Goal: Check status

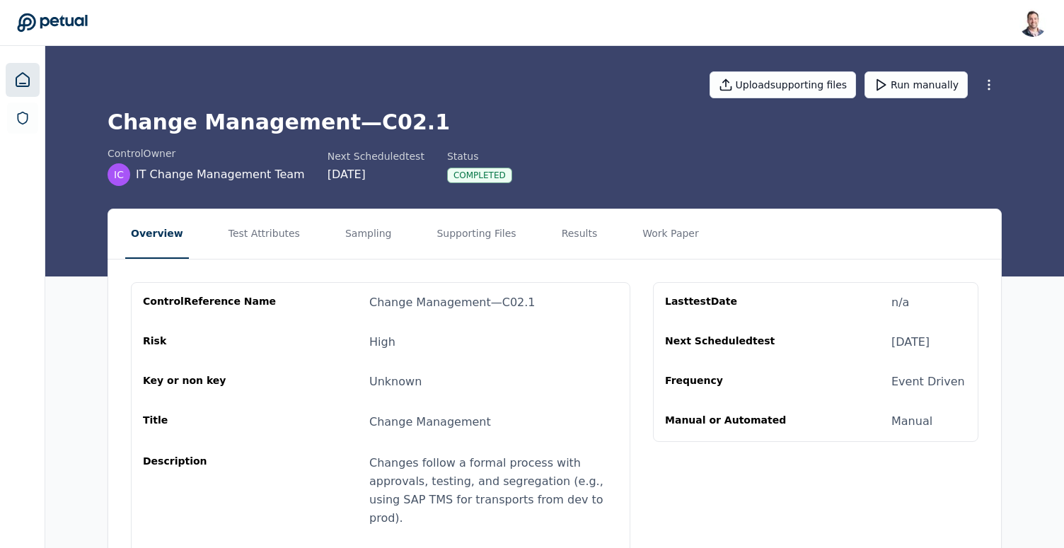
click at [21, 79] on icon at bounding box center [22, 79] width 17 height 17
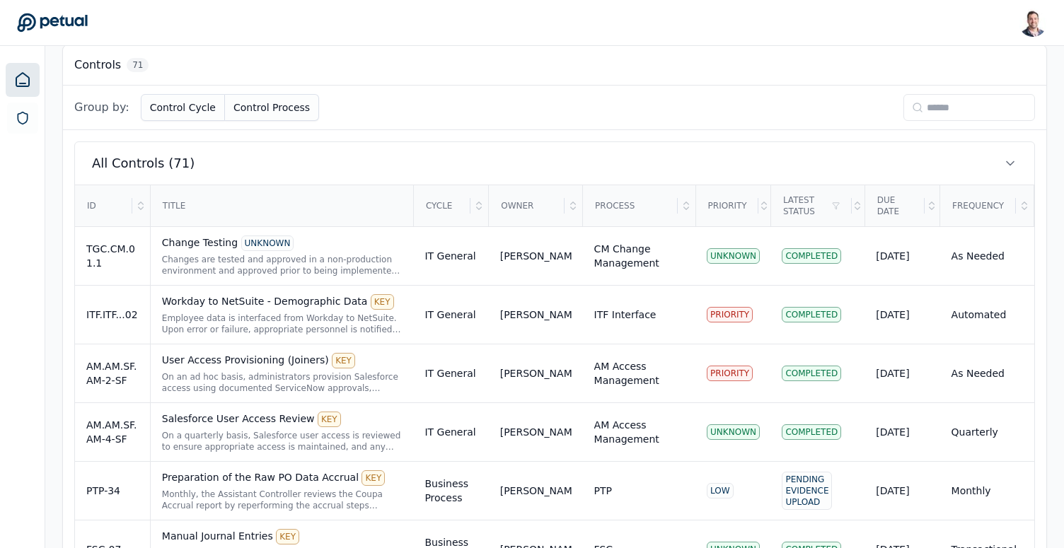
scroll to position [438, 0]
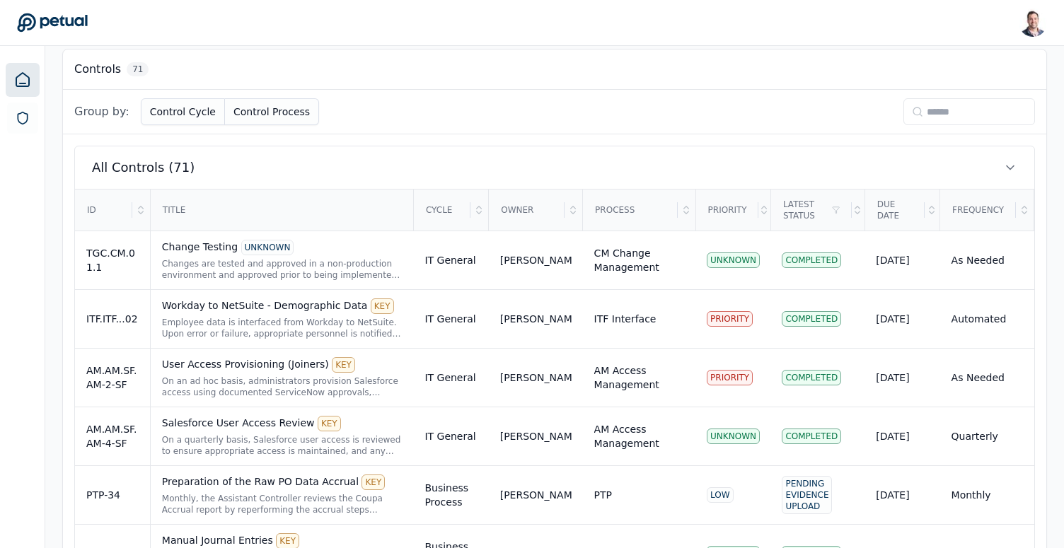
click at [926, 104] on input at bounding box center [970, 111] width 132 height 27
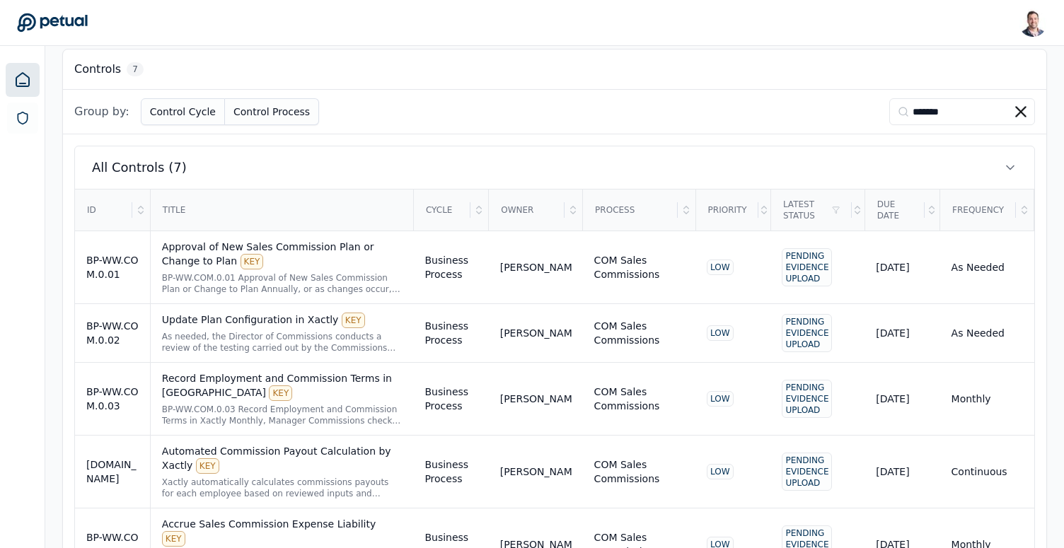
scroll to position [223, 0]
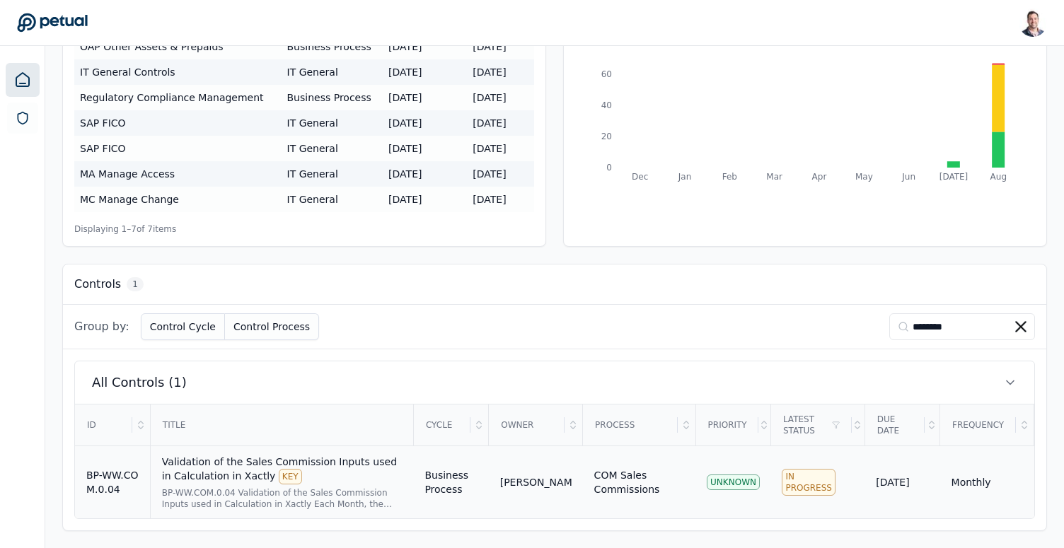
type input "********"
click at [212, 478] on div "Validation of the Sales Commission Inputs used in Calculation in Xactly KEY" at bounding box center [282, 470] width 241 height 30
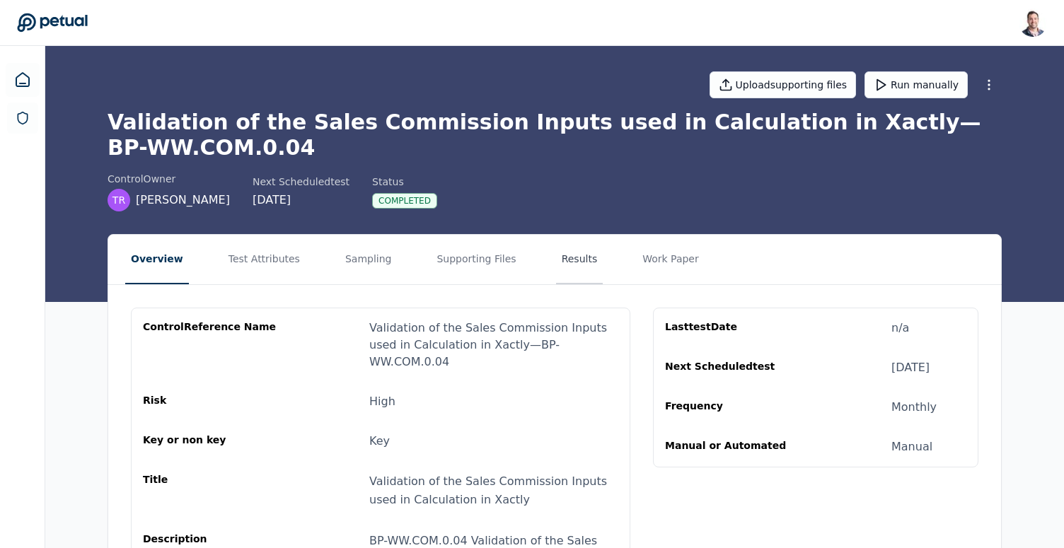
click at [582, 265] on button "Results" at bounding box center [579, 260] width 47 height 50
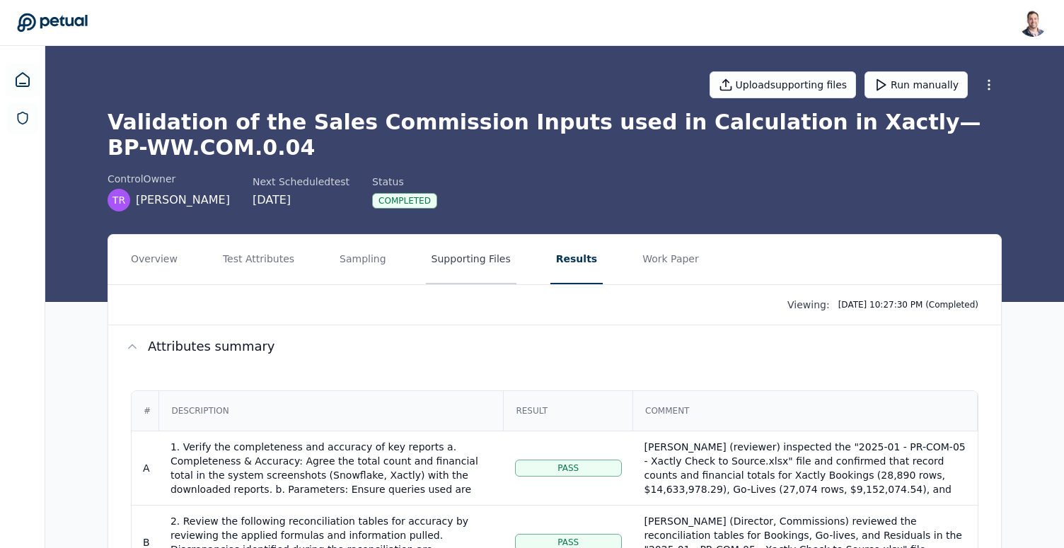
click at [468, 269] on button "Supporting Files" at bounding box center [471, 260] width 91 height 50
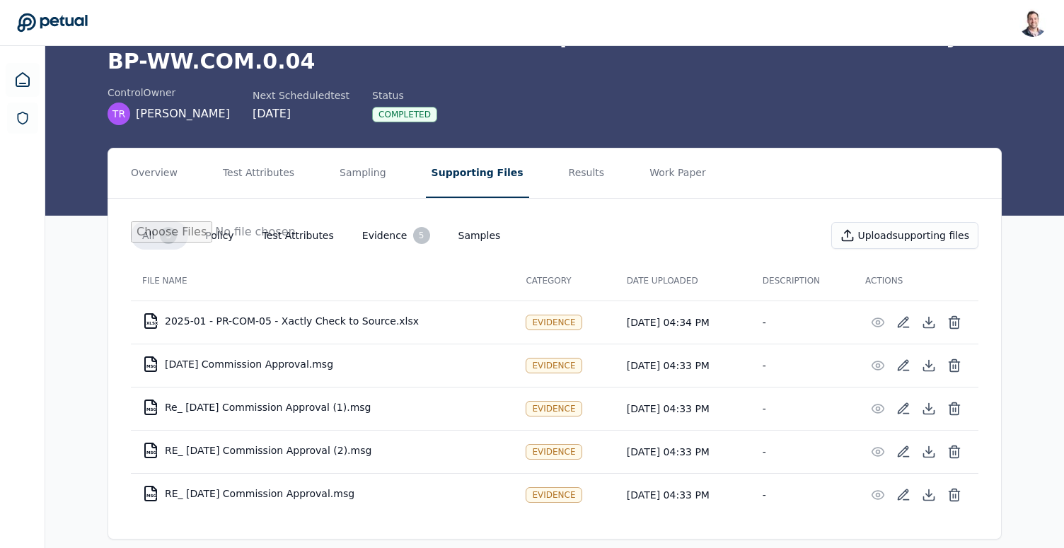
scroll to position [100, 0]
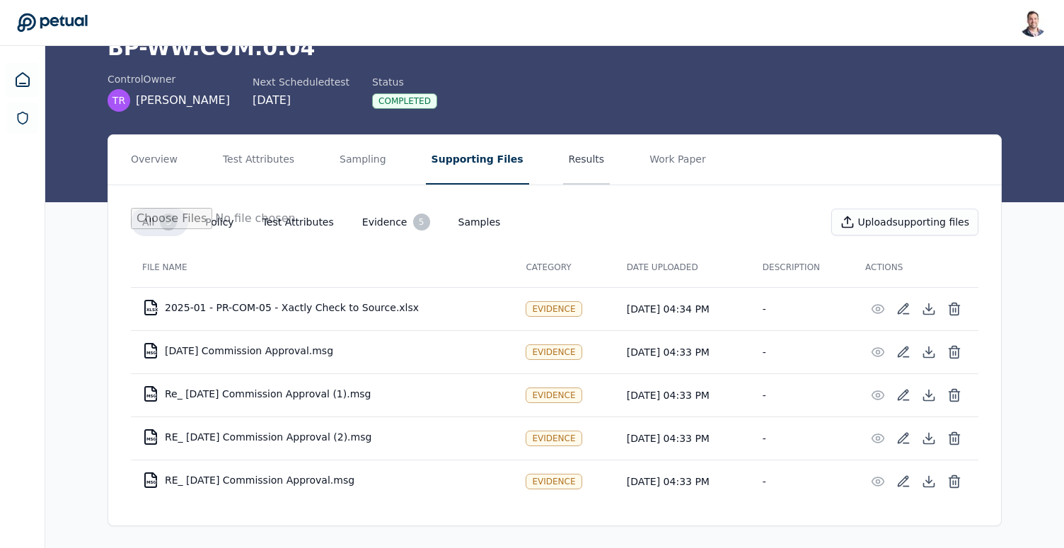
click at [567, 168] on button "Results" at bounding box center [586, 160] width 47 height 50
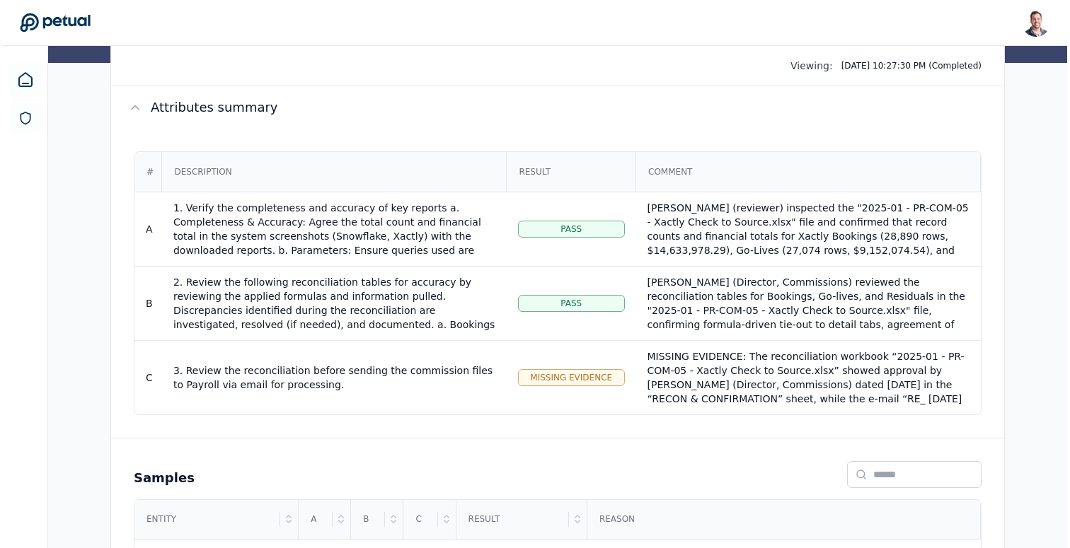
scroll to position [251, 0]
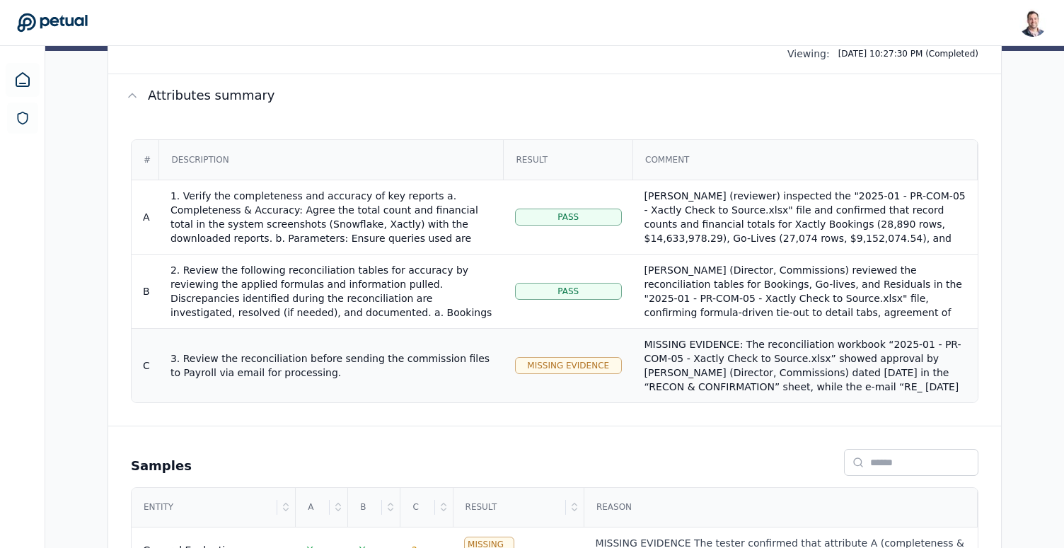
click at [738, 370] on div "MISSING EVIDENCE: The reconciliation workbook “2025-01 - PR-COM-05 - Xactly Che…" at bounding box center [806, 401] width 322 height 127
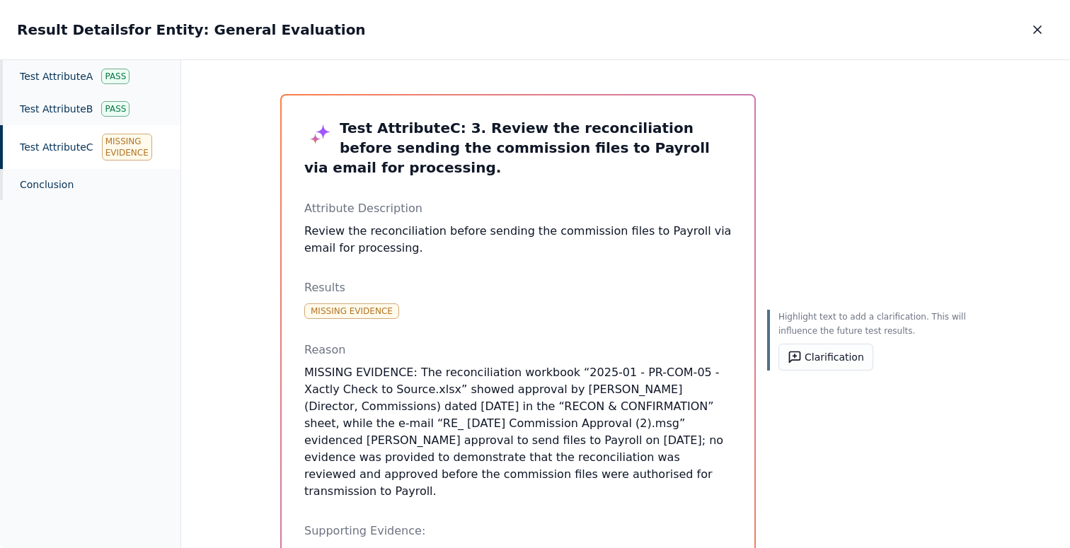
drag, startPoint x: 598, startPoint y: 457, endPoint x: 497, endPoint y: 443, distance: 102.2
click at [497, 443] on p "MISSING EVIDENCE: The reconciliation workbook “2025-01 - PR-COM-05 - Xactly Che…" at bounding box center [517, 432] width 427 height 136
click at [502, 456] on p "MISSING EVIDENCE: The reconciliation workbook “2025-01 - PR-COM-05 - Xactly Che…" at bounding box center [517, 432] width 427 height 136
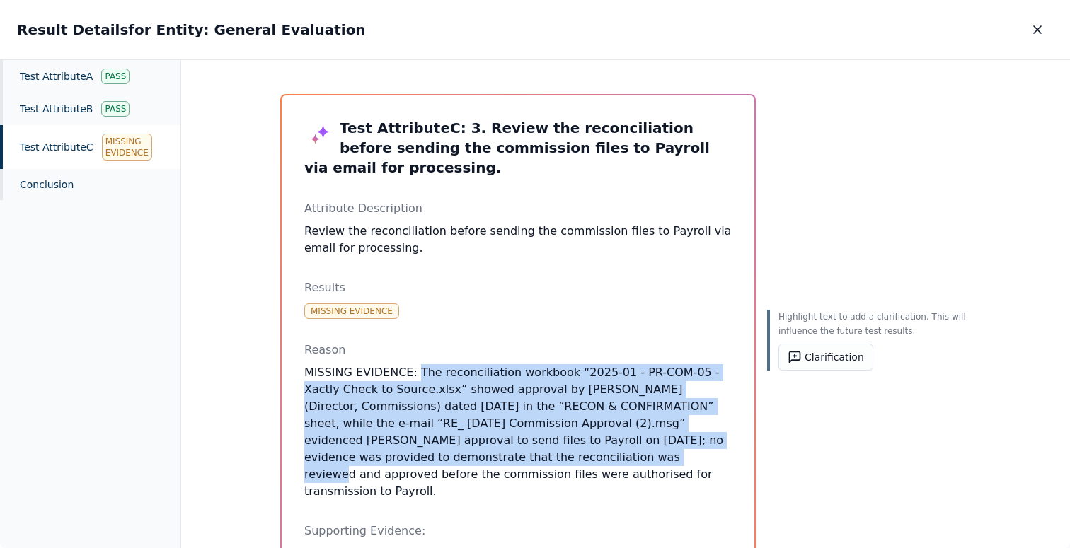
drag, startPoint x: 408, startPoint y: 352, endPoint x: 425, endPoint y: 435, distance: 85.2
click at [425, 435] on p "MISSING EVIDENCE: The reconciliation workbook “2025-01 - PR-COM-05 - Xactly Che…" at bounding box center [517, 432] width 427 height 136
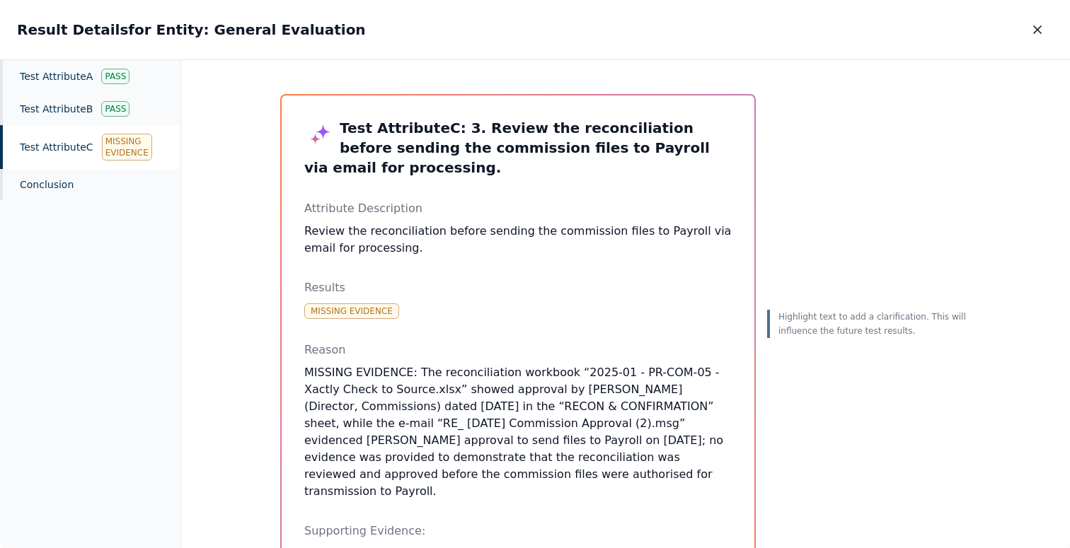
click at [565, 459] on p "MISSING EVIDENCE: The reconciliation workbook “2025-01 - PR-COM-05 - Xactly Che…" at bounding box center [517, 432] width 427 height 136
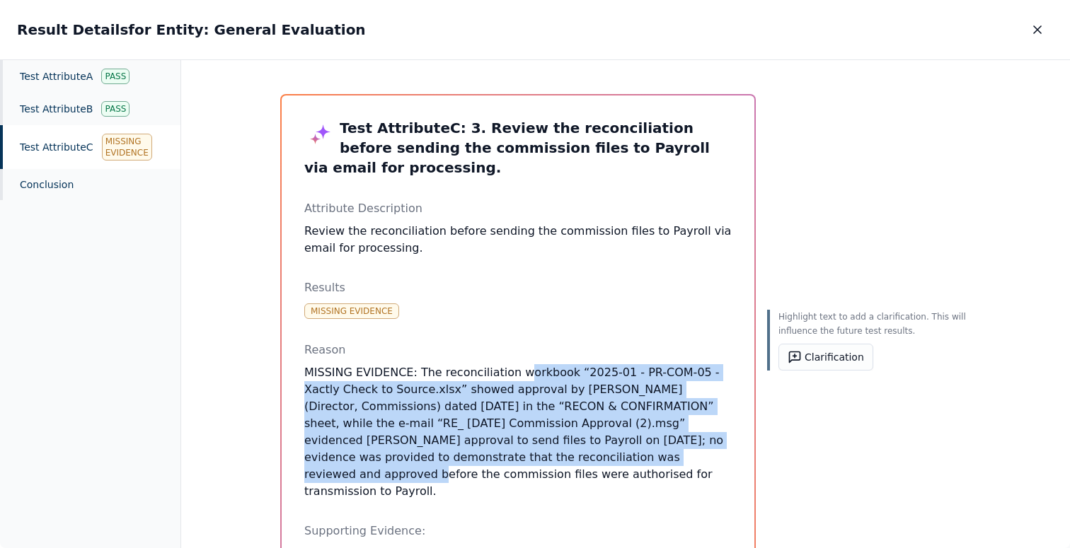
drag, startPoint x: 520, startPoint y: 438, endPoint x: 510, endPoint y: 359, distance: 79.2
click at [510, 364] on p "MISSING EVIDENCE: The reconciliation workbook “2025-01 - PR-COM-05 - Xactly Che…" at bounding box center [517, 432] width 427 height 136
click at [514, 364] on p "MISSING EVIDENCE: The reconciliation workbook “2025-01 - PR-COM-05 - Xactly Che…" at bounding box center [517, 432] width 427 height 136
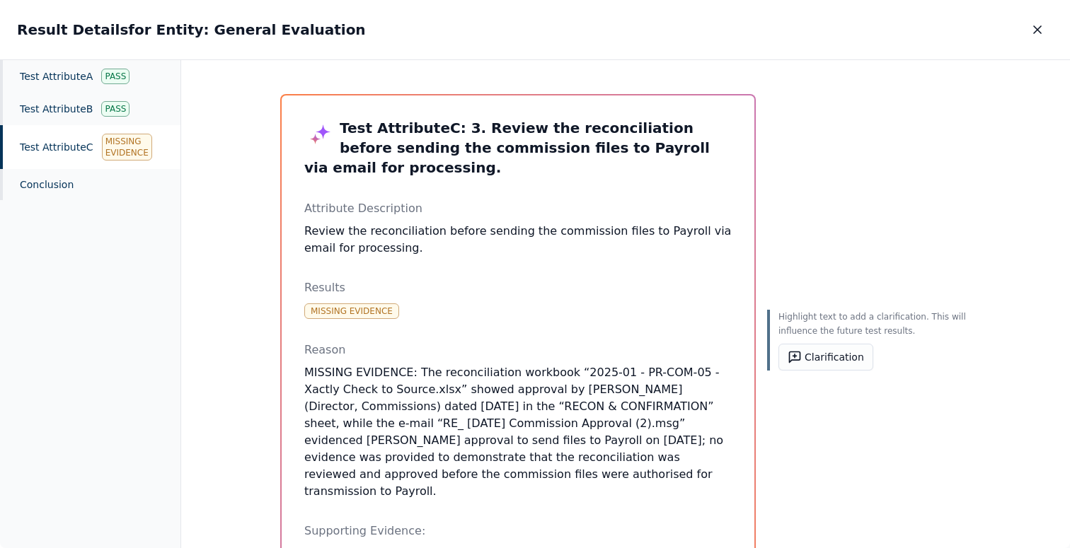
drag, startPoint x: 515, startPoint y: 366, endPoint x: 521, endPoint y: 447, distance: 81.6
click at [521, 447] on p "MISSING EVIDENCE: The reconciliation workbook “2025-01 - PR-COM-05 - Xactly Che…" at bounding box center [517, 432] width 427 height 136
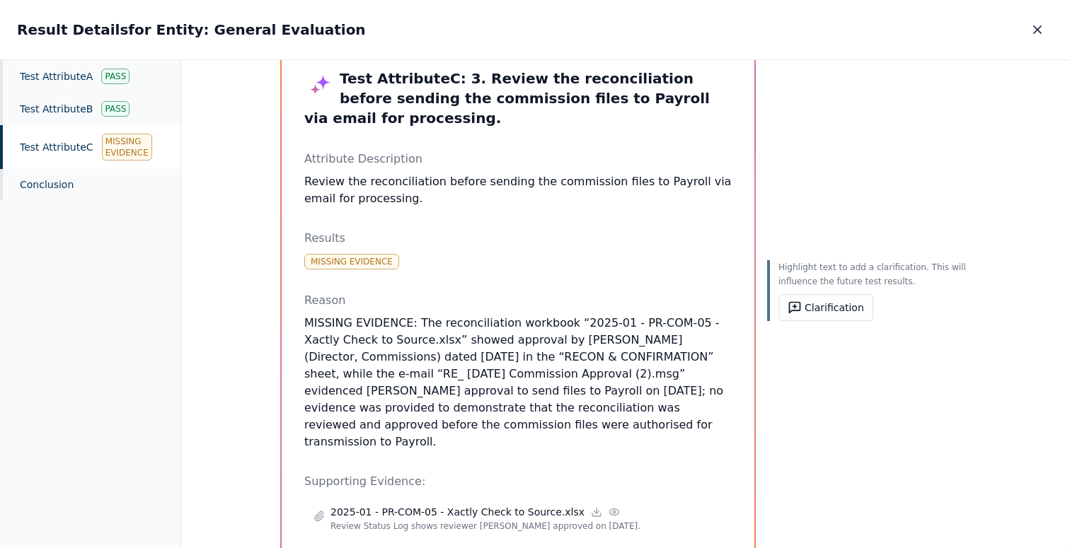
scroll to position [52, 0]
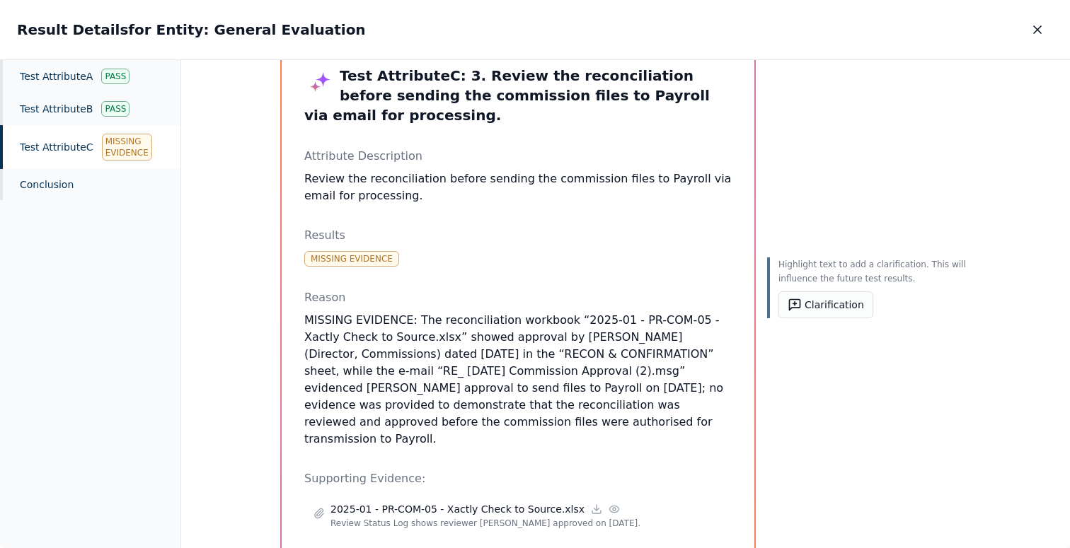
click at [533, 408] on p "MISSING EVIDENCE: The reconciliation workbook “2025-01 - PR-COM-05 - Xactly Che…" at bounding box center [517, 380] width 427 height 136
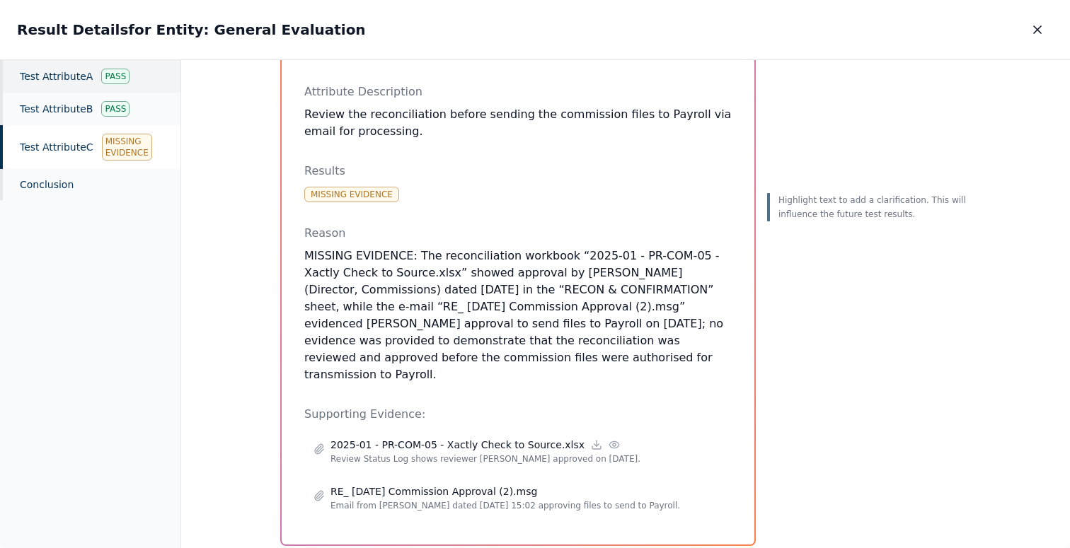
click at [53, 91] on div "Test Attribute A Pass" at bounding box center [90, 76] width 180 height 33
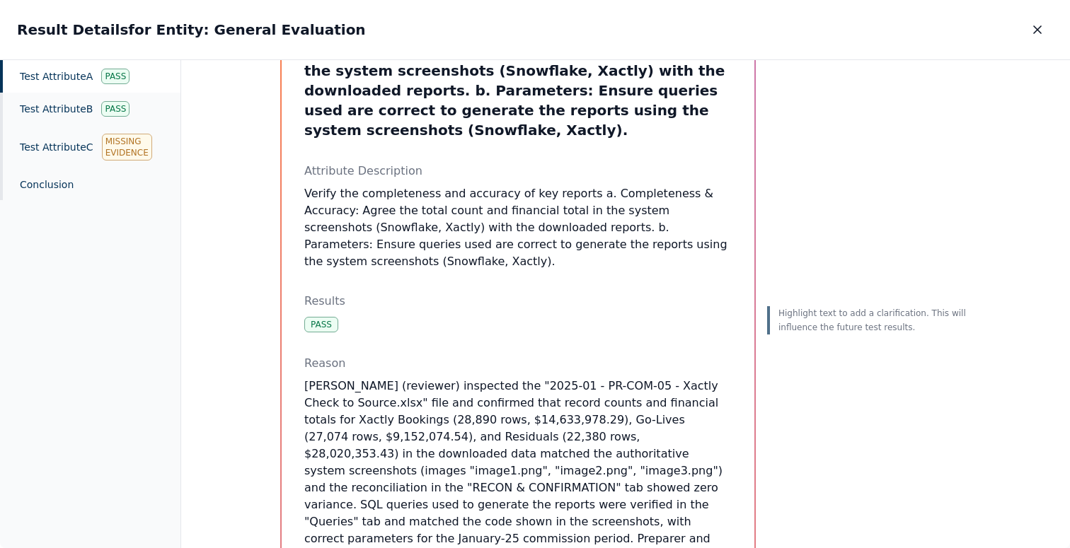
scroll to position [196, 0]
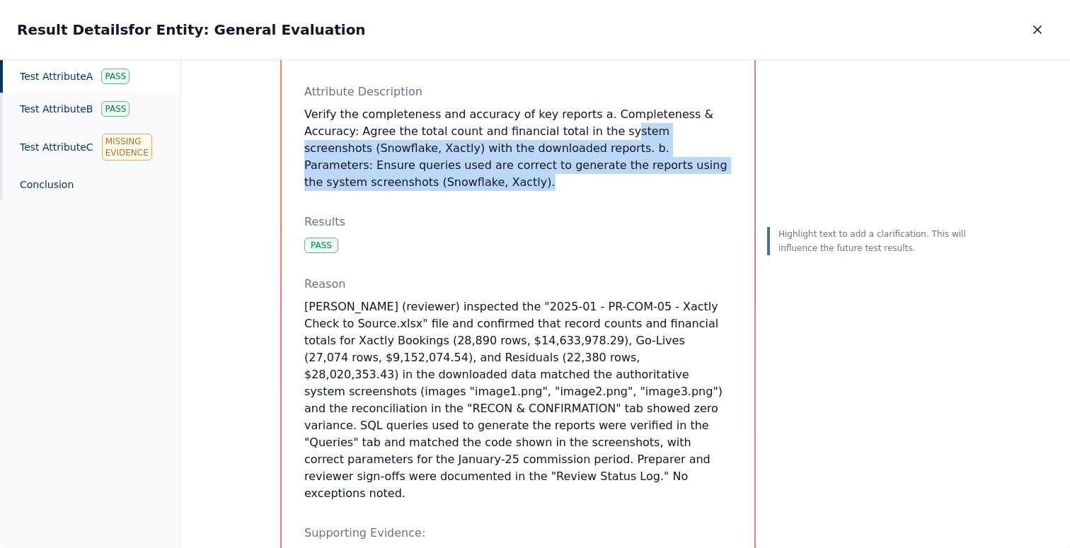
drag, startPoint x: 551, startPoint y: 154, endPoint x: 549, endPoint y: 113, distance: 41.8
click at [549, 113] on div "Test Attribute A : 1. Verify the completeness and accuracy of key reports a. Co…" at bounding box center [517, 471] width 427 height 1098
click at [1032, 30] on icon "button" at bounding box center [1037, 30] width 14 height 14
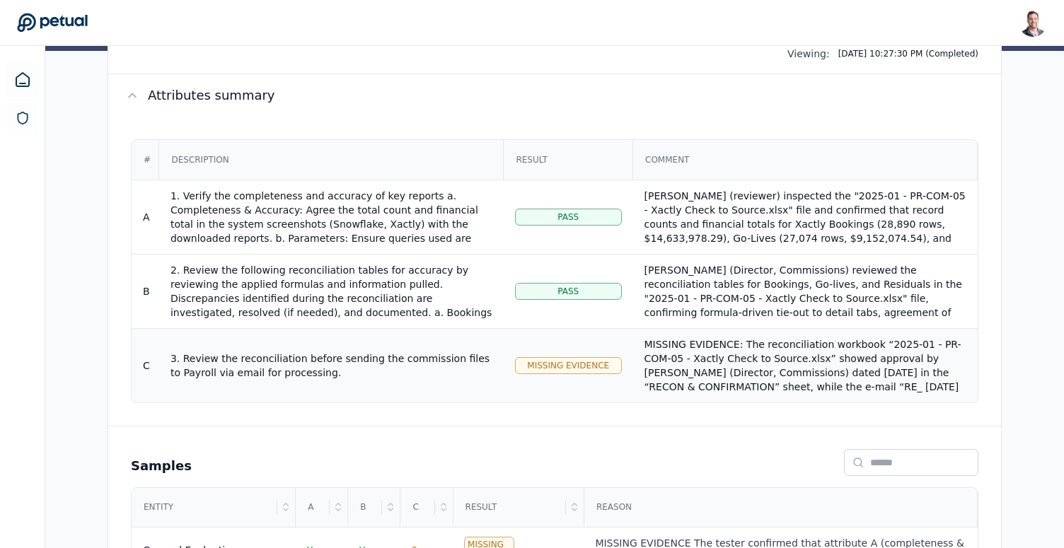
click at [663, 354] on div "MISSING EVIDENCE: The reconciliation workbook “2025-01 - PR-COM-05 - Xactly Che…" at bounding box center [806, 401] width 322 height 127
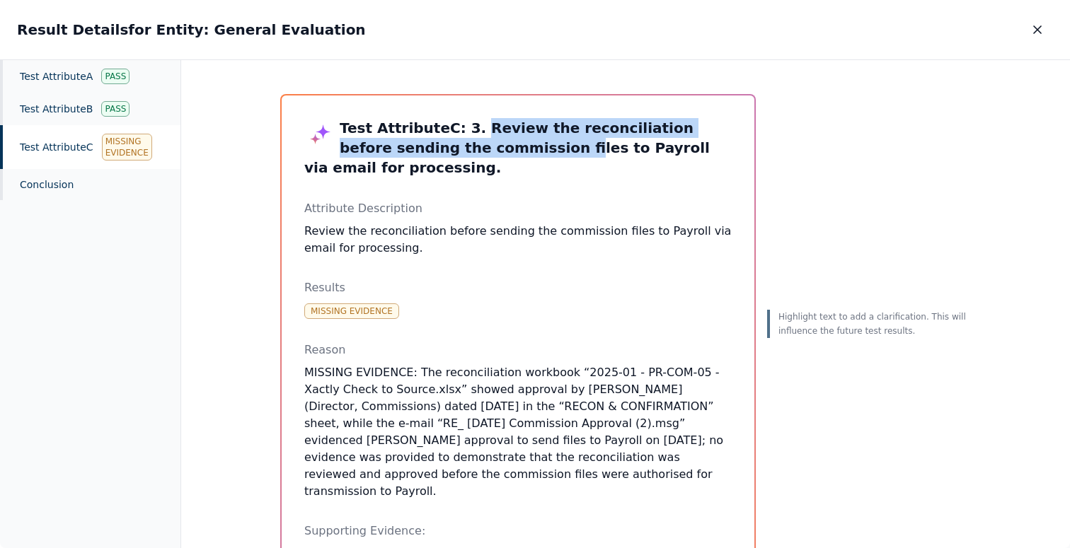
drag, startPoint x: 460, startPoint y: 129, endPoint x: 452, endPoint y: 146, distance: 18.7
click at [451, 146] on h3 "Test Attribute C : 3. Review the reconciliation before sending the commission f…" at bounding box center [517, 147] width 427 height 59
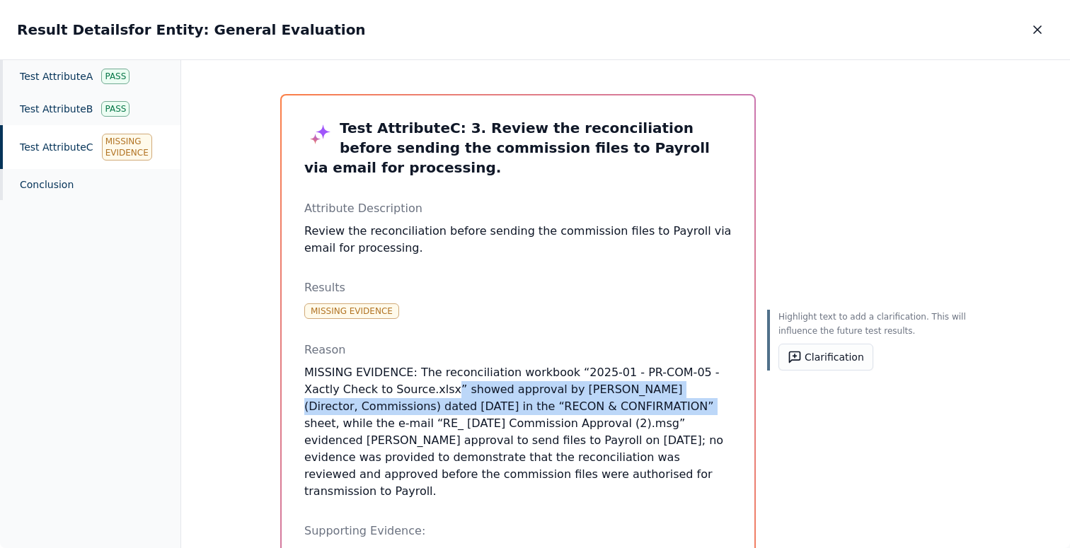
drag, startPoint x: 409, startPoint y: 367, endPoint x: 580, endPoint y: 391, distance: 172.3
click at [580, 391] on p "MISSING EVIDENCE: The reconciliation workbook “2025-01 - PR-COM-05 - Xactly Che…" at bounding box center [517, 432] width 427 height 136
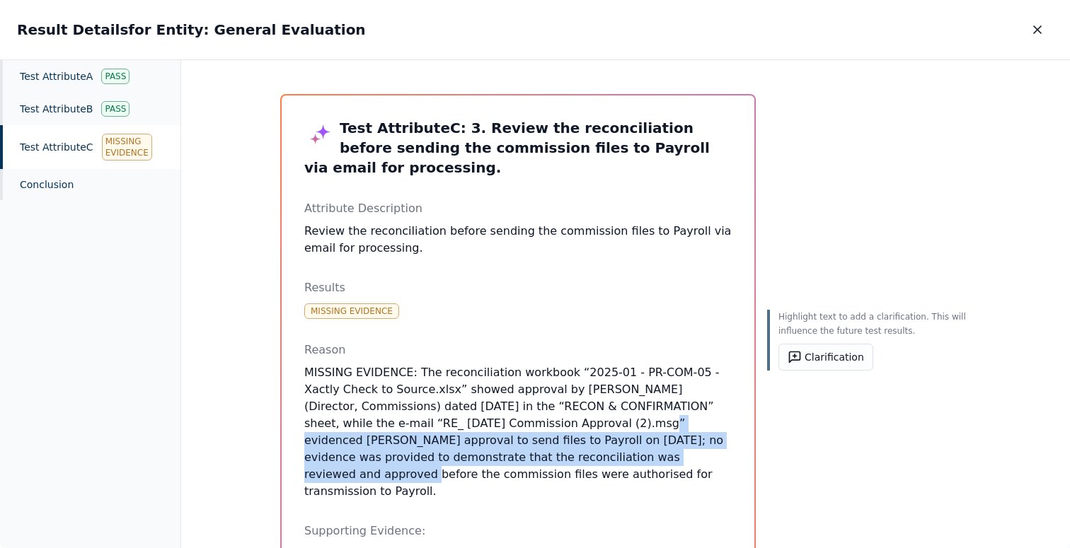
drag, startPoint x: 495, startPoint y: 410, endPoint x: 514, endPoint y: 437, distance: 33.6
click at [514, 437] on p "MISSING EVIDENCE: The reconciliation workbook “2025-01 - PR-COM-05 - Xactly Che…" at bounding box center [517, 432] width 427 height 136
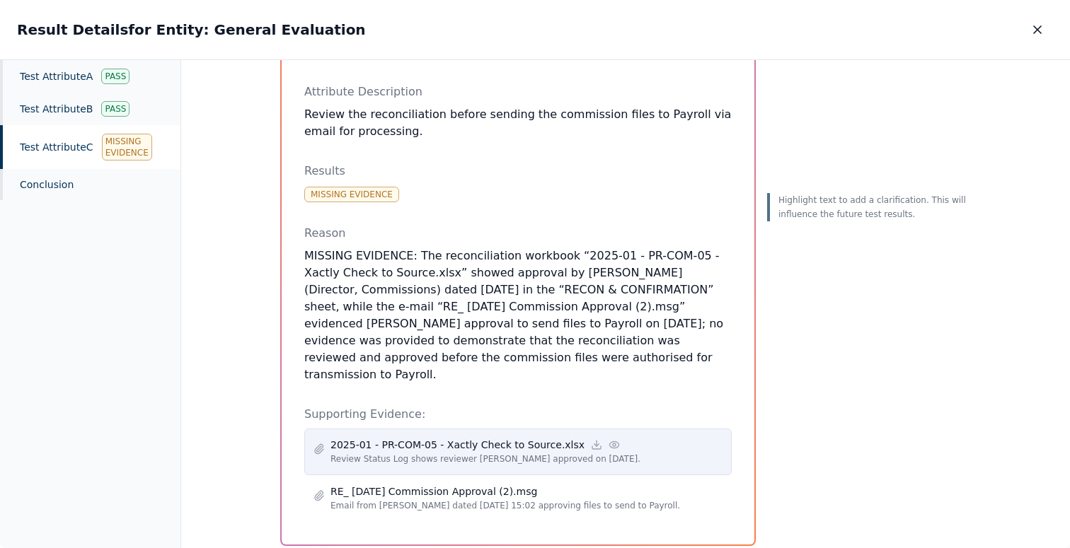
click at [609, 439] on icon at bounding box center [614, 444] width 11 height 11
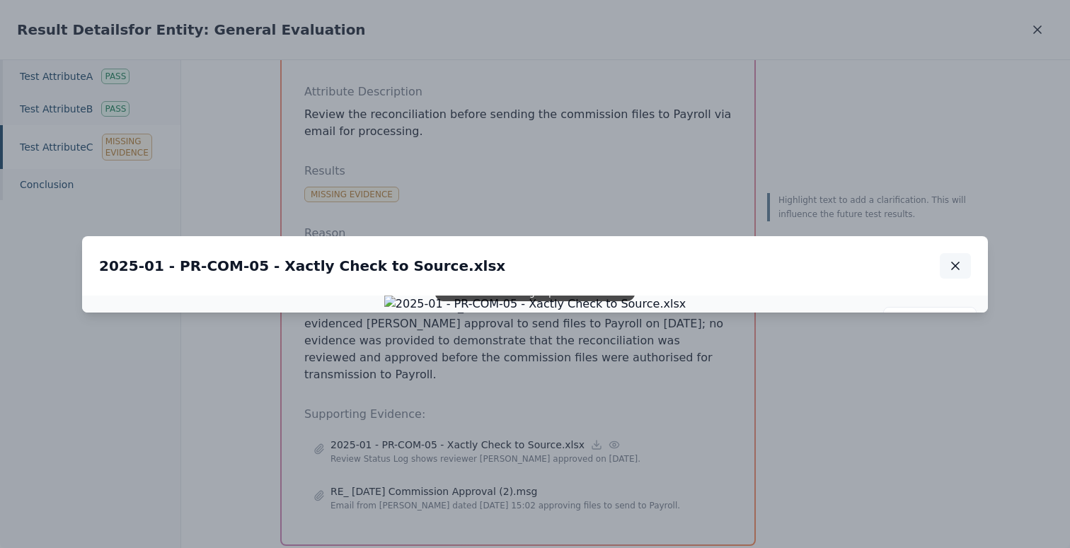
click at [959, 259] on icon "button" at bounding box center [955, 266] width 14 height 14
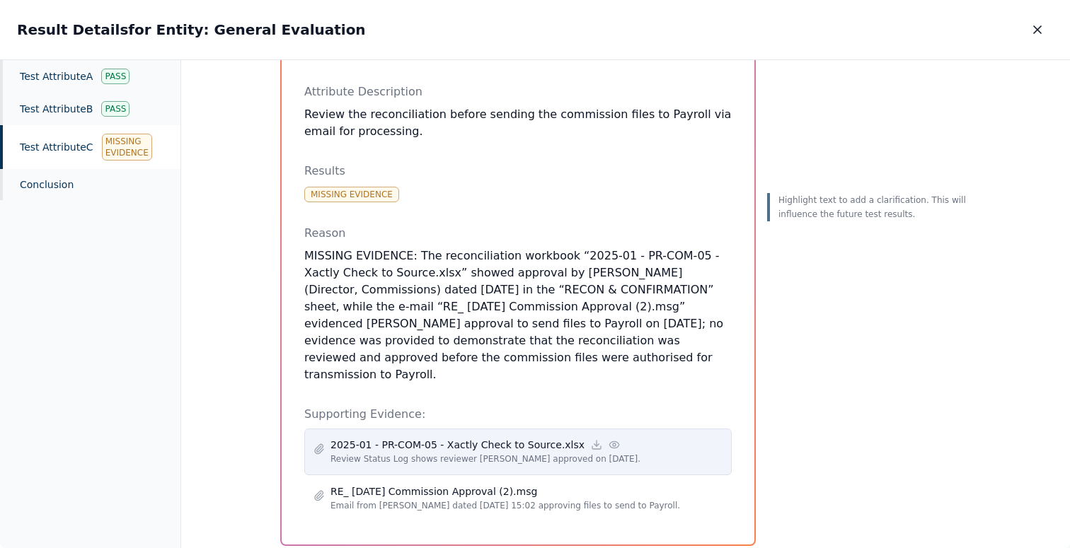
click at [609, 439] on icon at bounding box center [614, 444] width 11 height 11
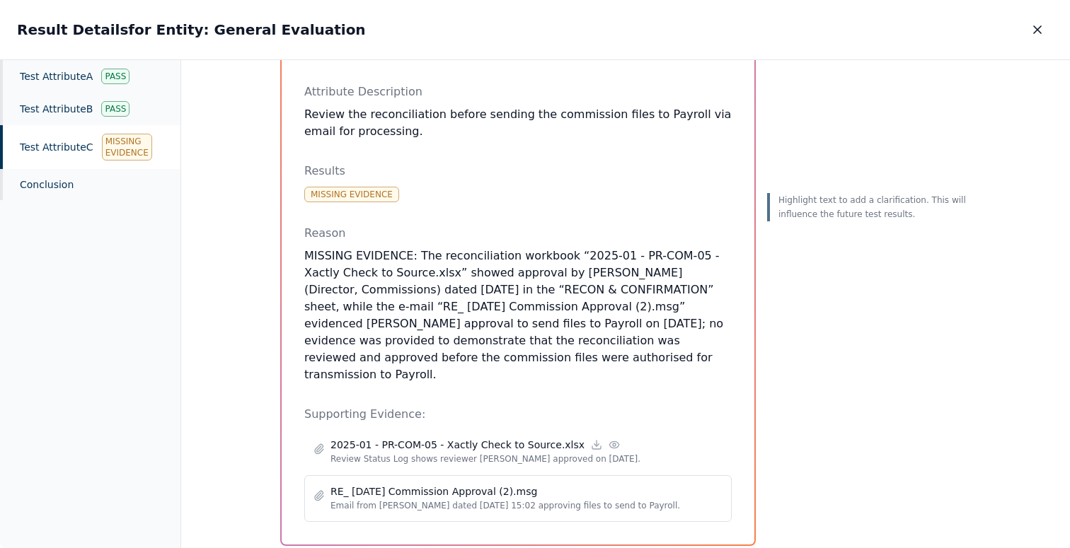
click at [520, 485] on div "RE_ [DATE] Commission Approval (2).msg" at bounding box center [526, 492] width 392 height 14
click at [421, 485] on p "RE_ [DATE] Commission Approval (2).msg" at bounding box center [433, 492] width 207 height 14
click at [477, 260] on p "MISSING EVIDENCE: The reconciliation workbook “2025-01 - PR-COM-05 - Xactly Che…" at bounding box center [517, 316] width 427 height 136
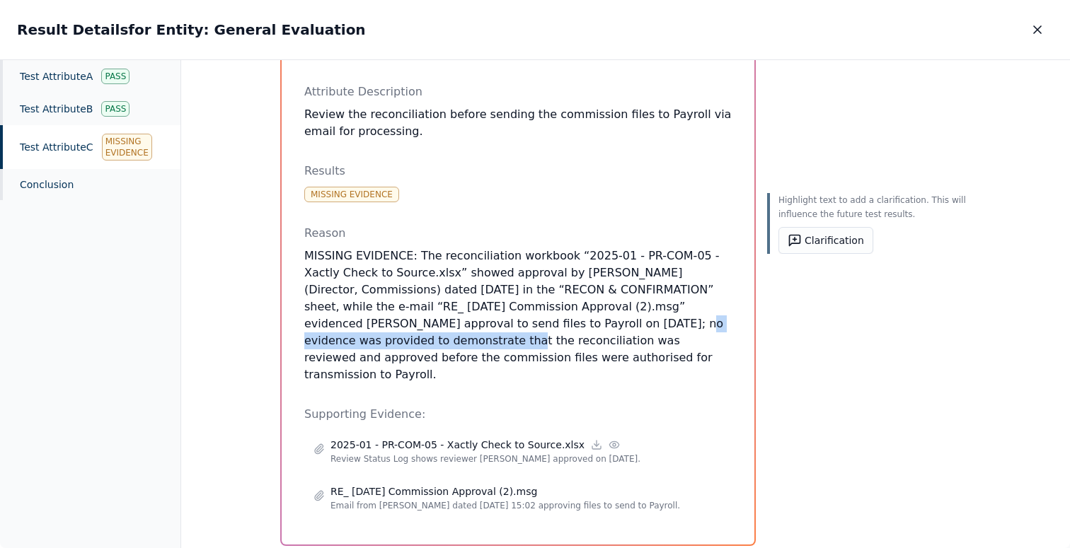
drag, startPoint x: 437, startPoint y: 301, endPoint x: 664, endPoint y: 304, distance: 227.1
click at [664, 304] on p "MISSING EVIDENCE: The reconciliation workbook “2025-01 - PR-COM-05 - Xactly Che…" at bounding box center [517, 316] width 427 height 136
click at [1038, 30] on icon "button" at bounding box center [1037, 29] width 7 height 7
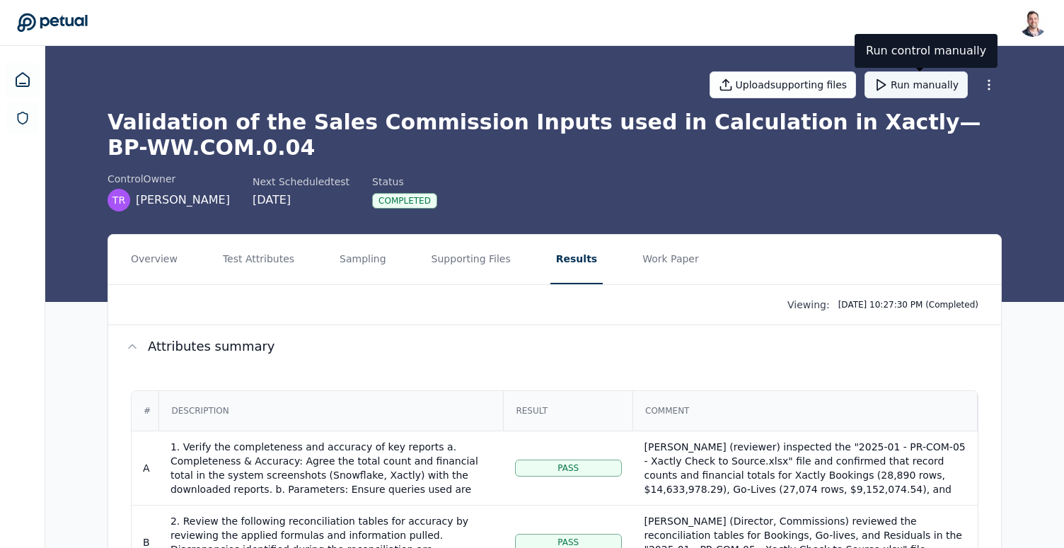
click at [909, 91] on button "Run manually" at bounding box center [916, 84] width 103 height 27
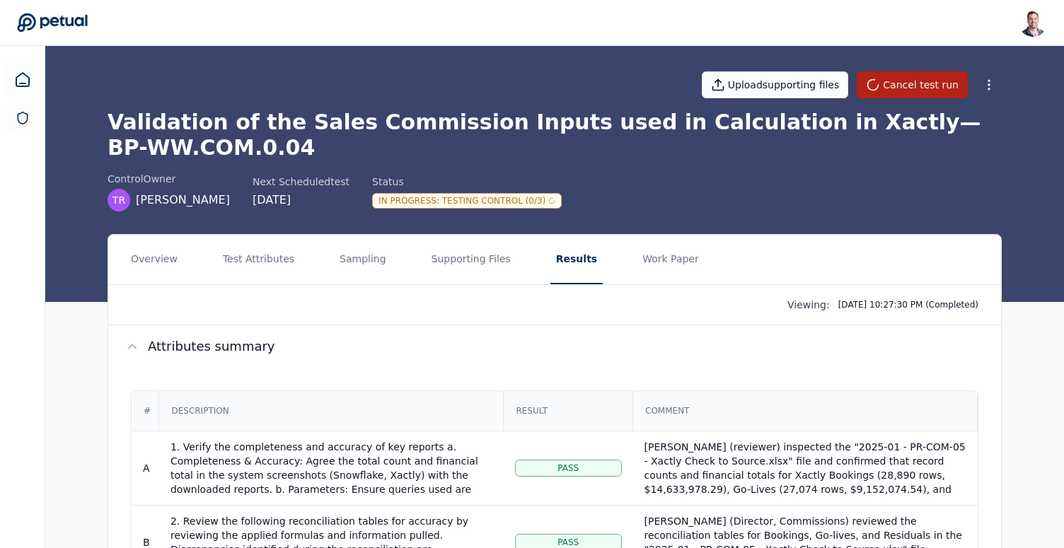
click at [457, 196] on div "In Progress : Testing Control (0/3)" at bounding box center [467, 201] width 190 height 16
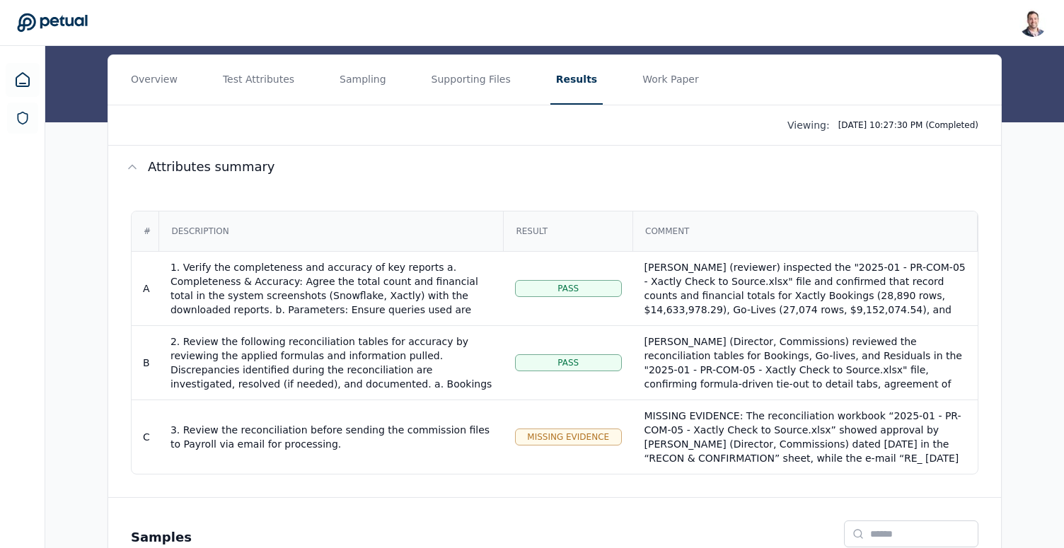
scroll to position [200, 0]
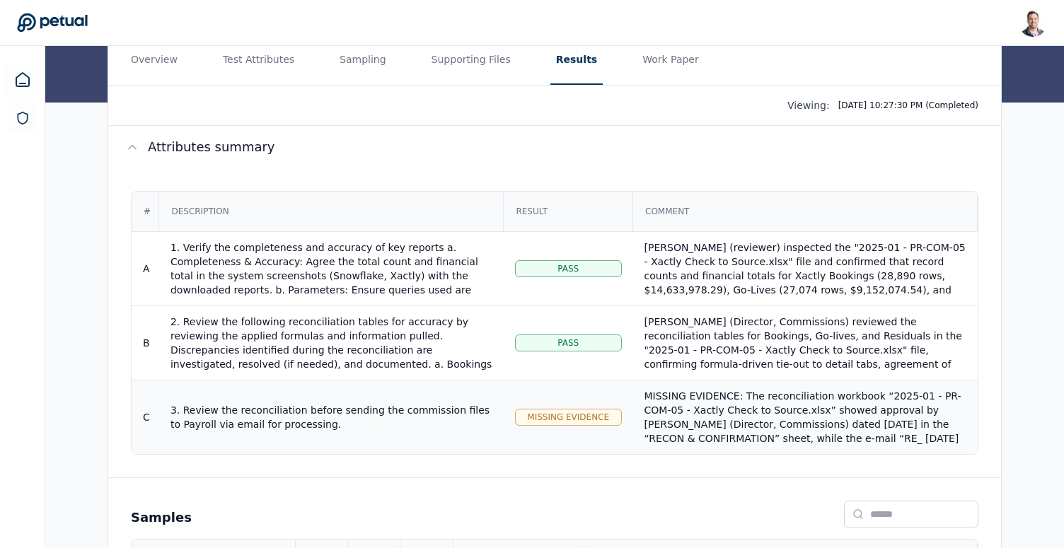
click at [730, 406] on div "MISSING EVIDENCE: The reconciliation workbook “2025-01 - PR-COM-05 - Xactly Che…" at bounding box center [806, 452] width 322 height 127
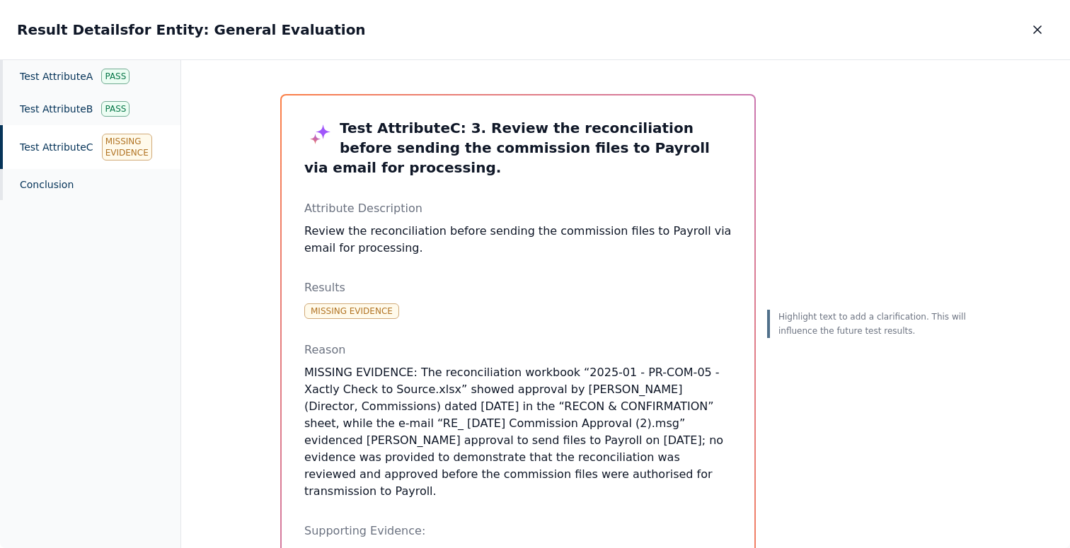
click at [1035, 30] on icon "button" at bounding box center [1037, 30] width 14 height 14
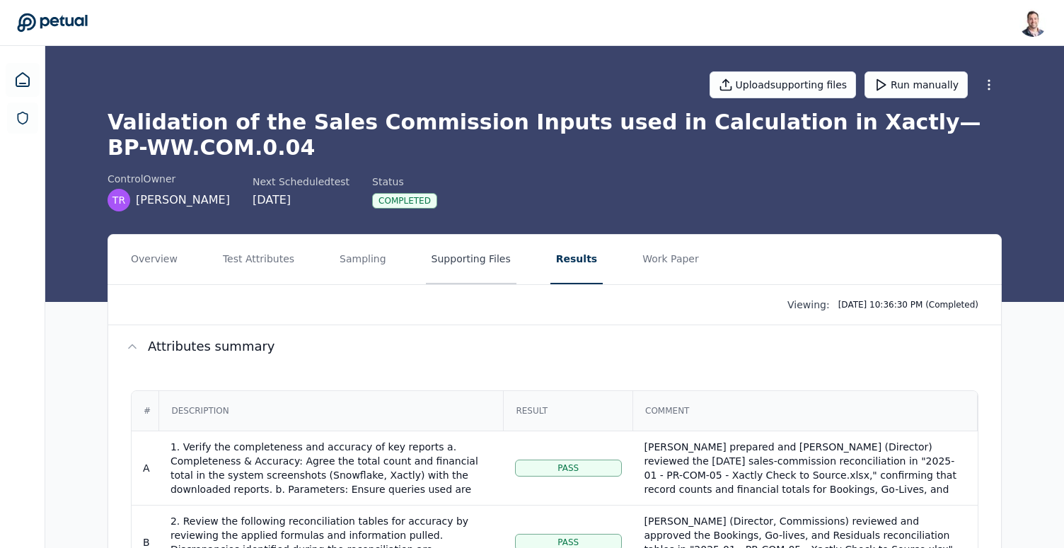
click at [460, 274] on button "Supporting Files" at bounding box center [471, 260] width 91 height 50
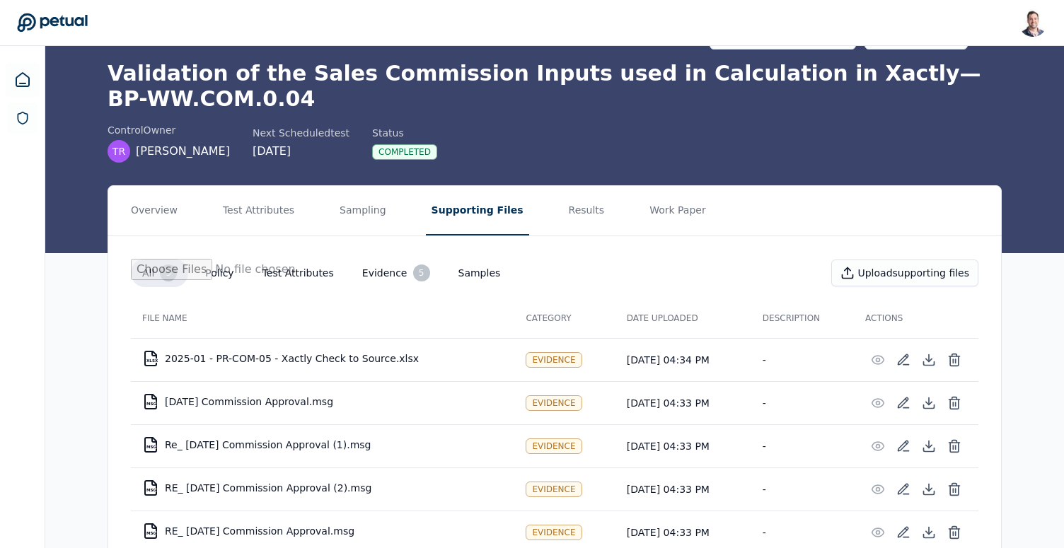
scroll to position [100, 0]
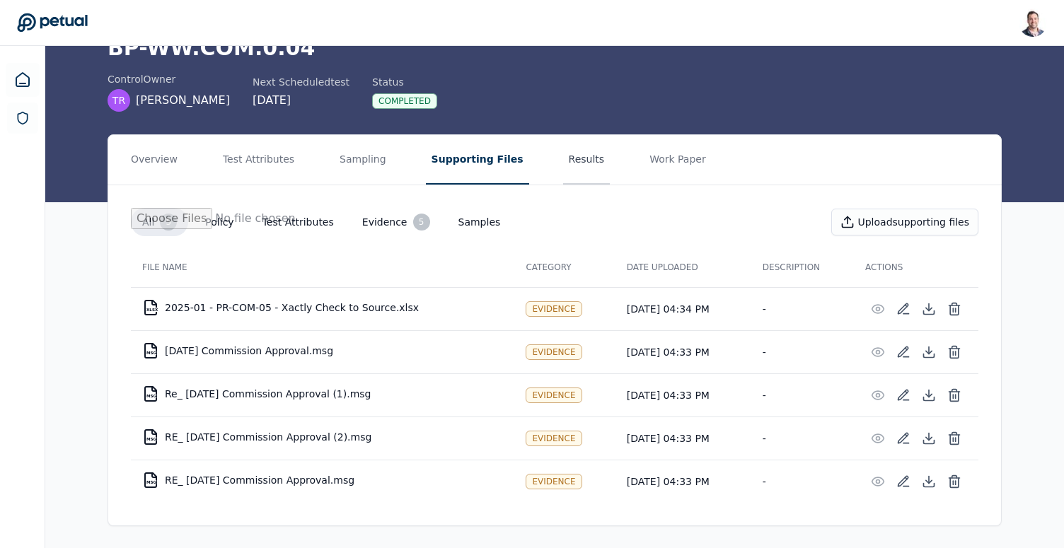
click at [563, 181] on button "Results" at bounding box center [586, 160] width 47 height 50
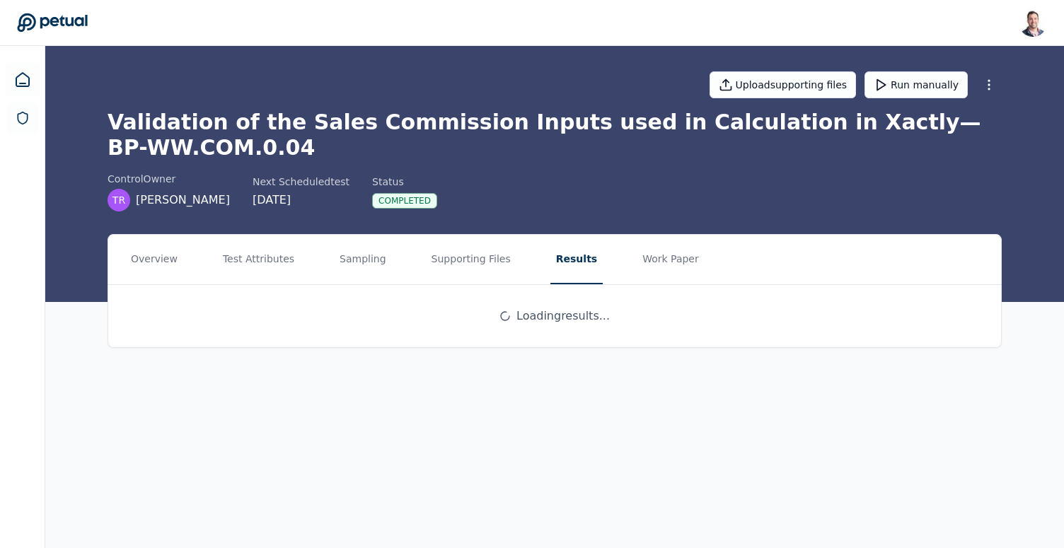
scroll to position [0, 0]
